Goal: Information Seeking & Learning: Learn about a topic

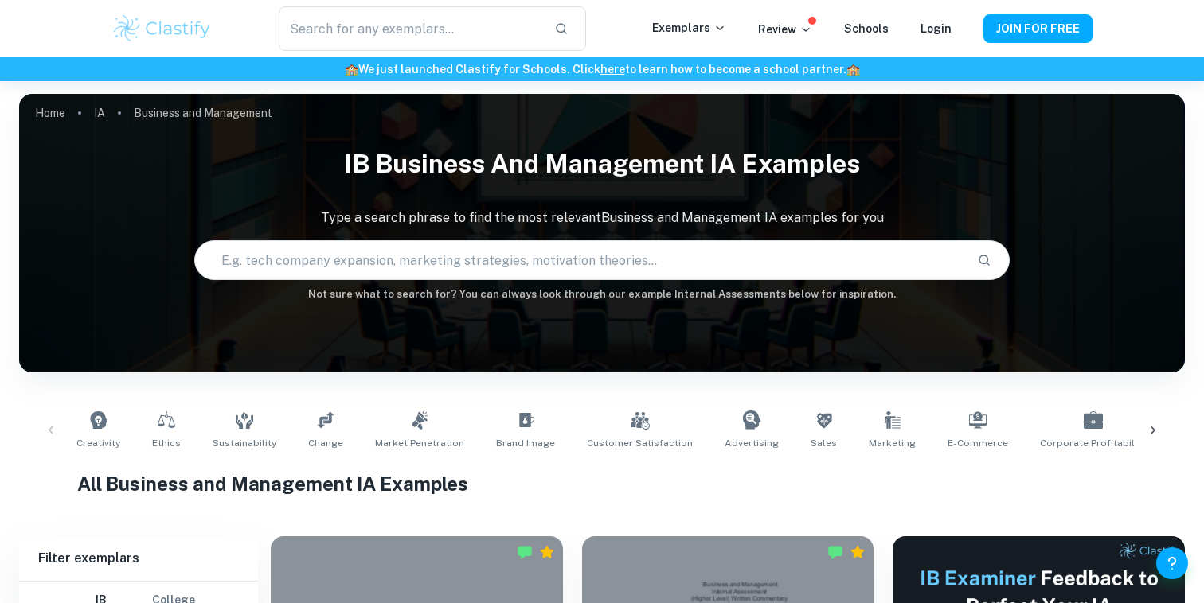
scroll to position [500, 0]
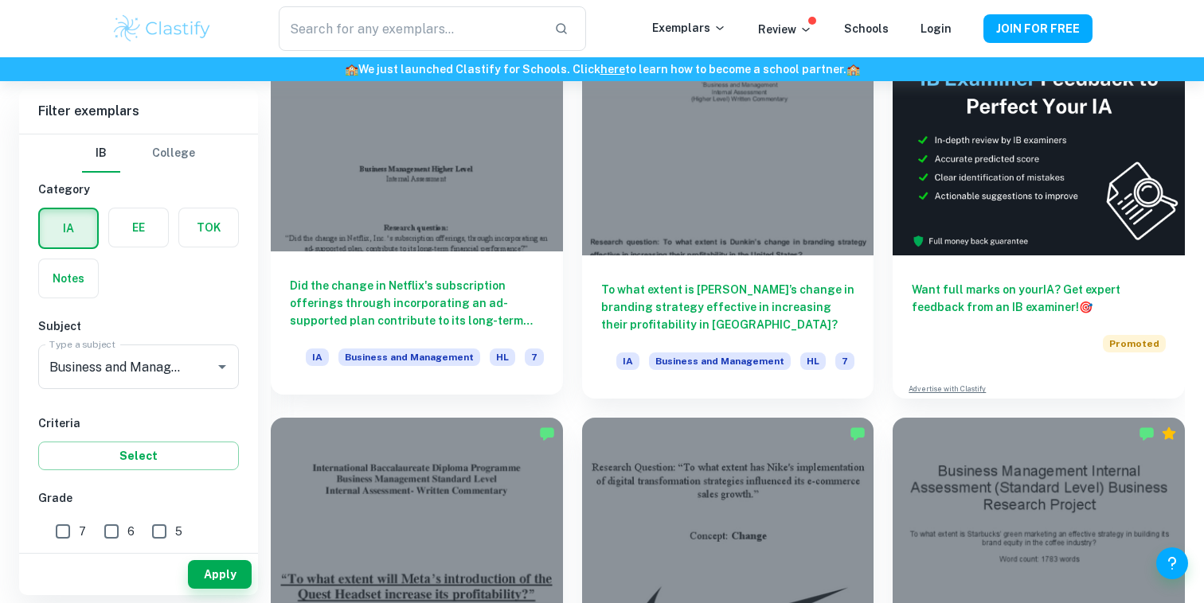
click at [482, 267] on div "Did the change in Netflix's subscription offerings through incorporating an ad-…" at bounding box center [417, 323] width 292 height 143
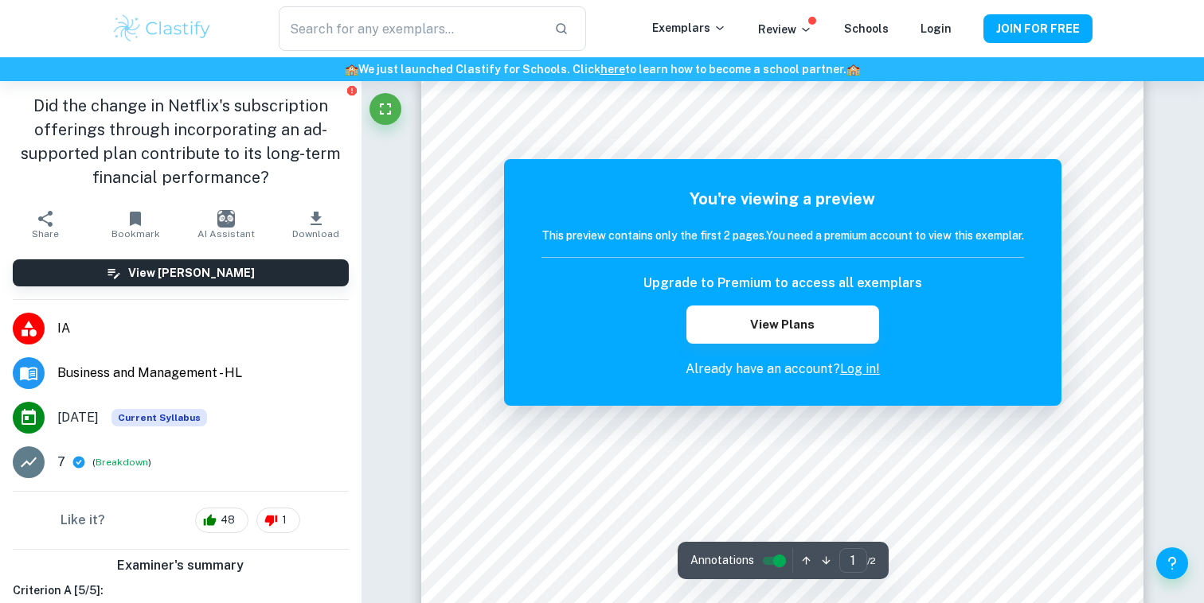
scroll to position [397, 0]
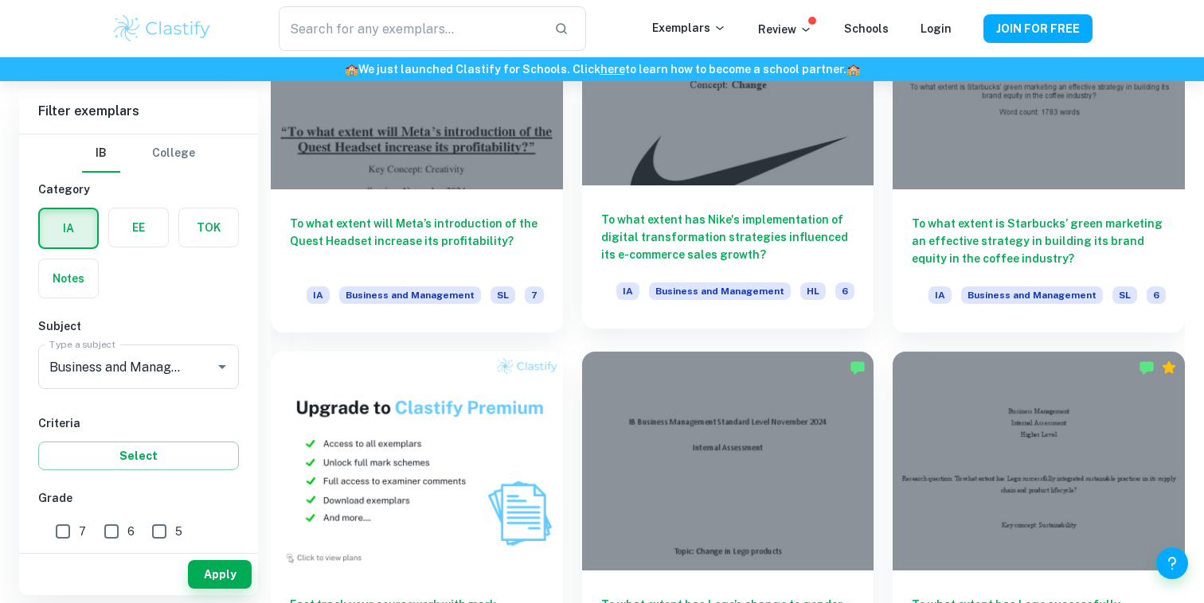
scroll to position [947, 0]
click at [734, 193] on div "To what extent has Nike's implementation of digital transformation strategies i…" at bounding box center [728, 256] width 292 height 143
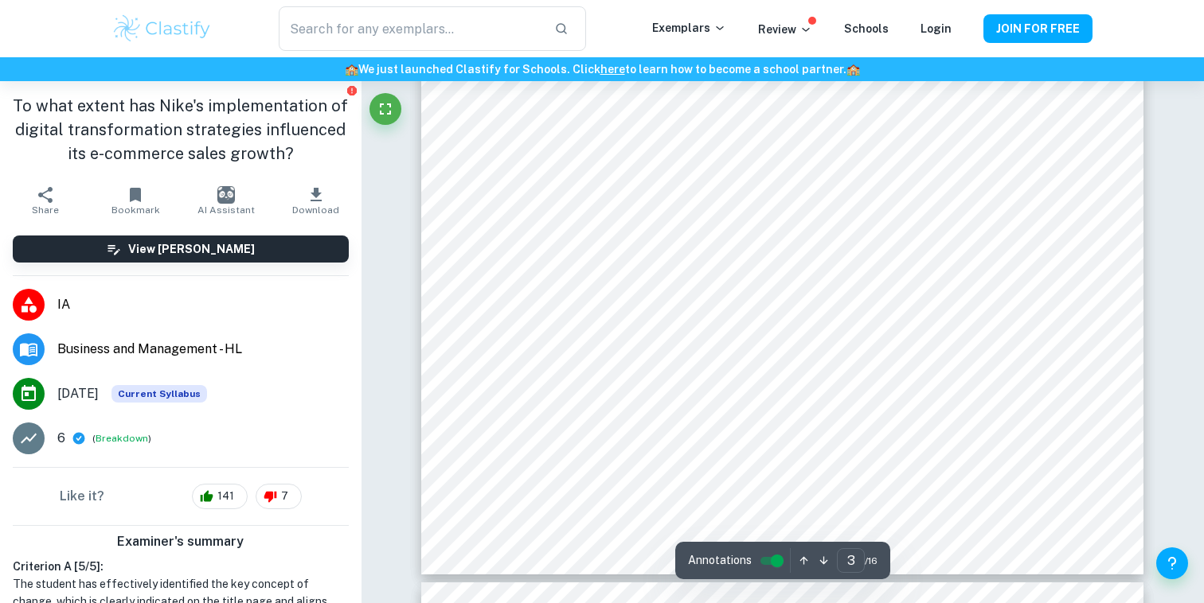
scroll to position [2576, 0]
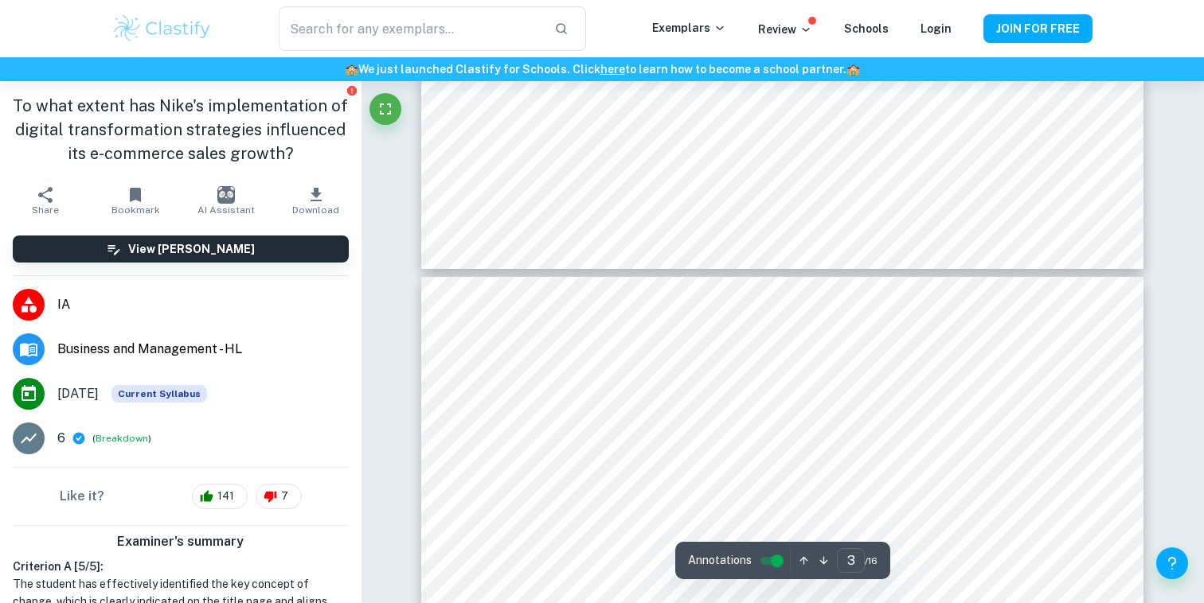
type input "4"
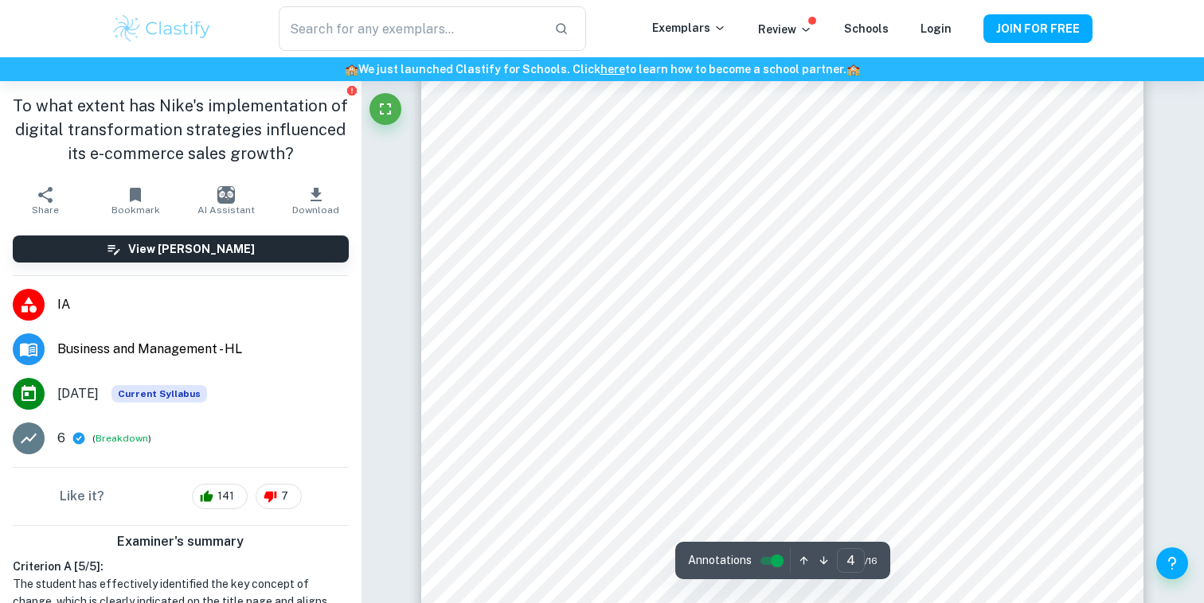
scroll to position [3375, 0]
